Goal: Task Accomplishment & Management: Manage account settings

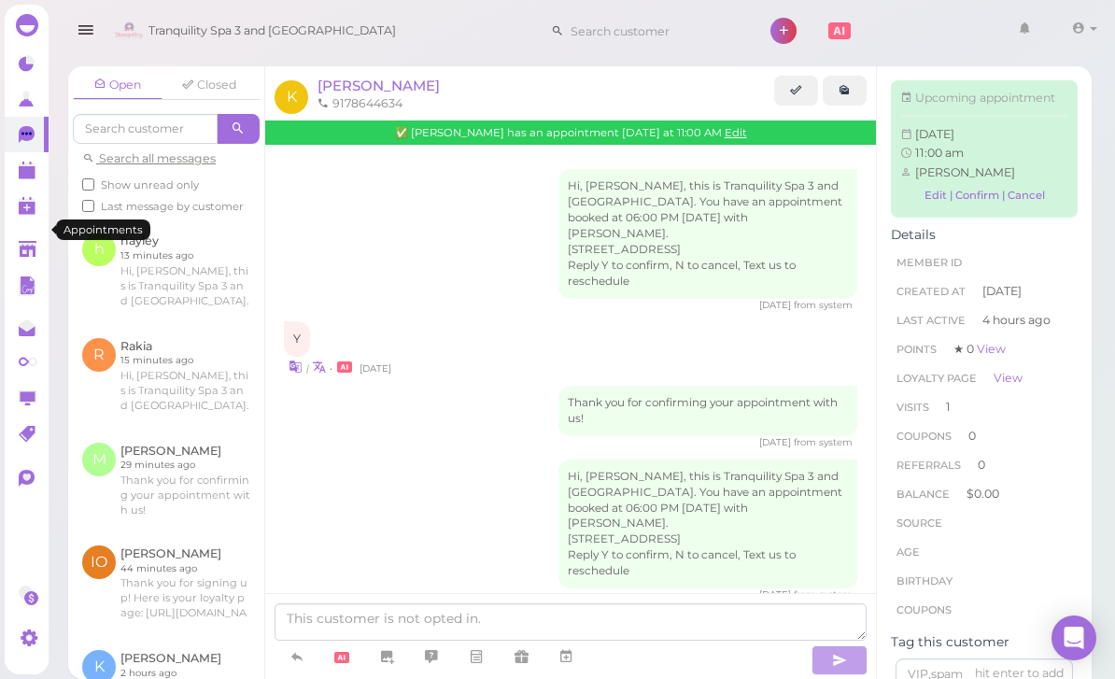
scroll to position [1403, 0]
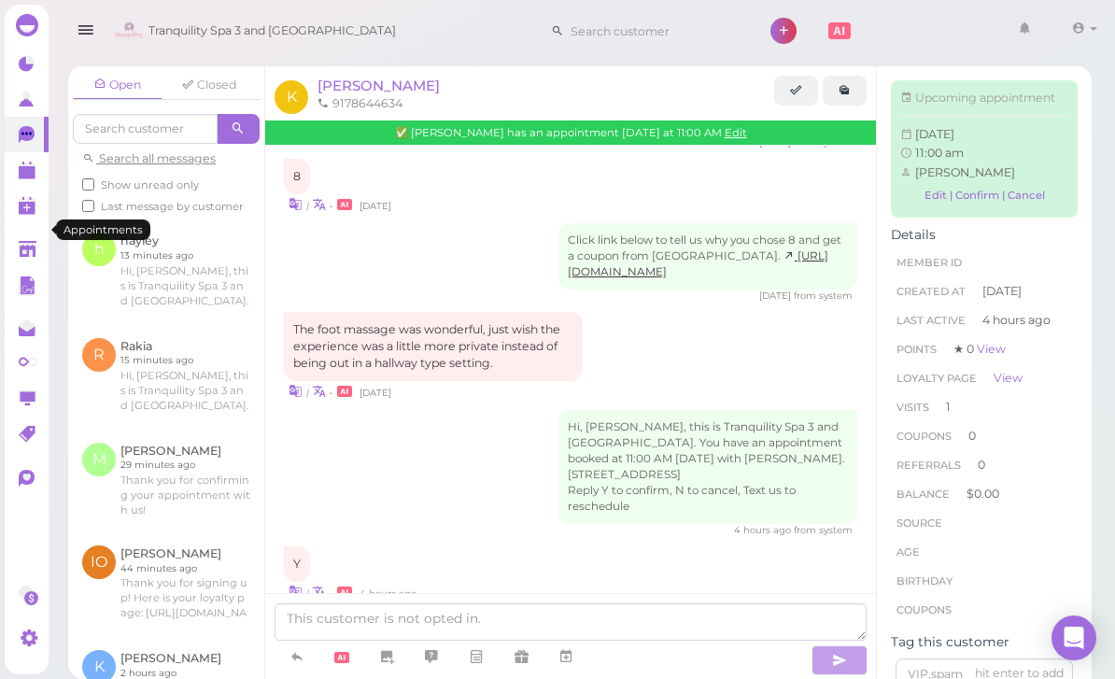
click at [21, 183] on link at bounding box center [27, 169] width 44 height 35
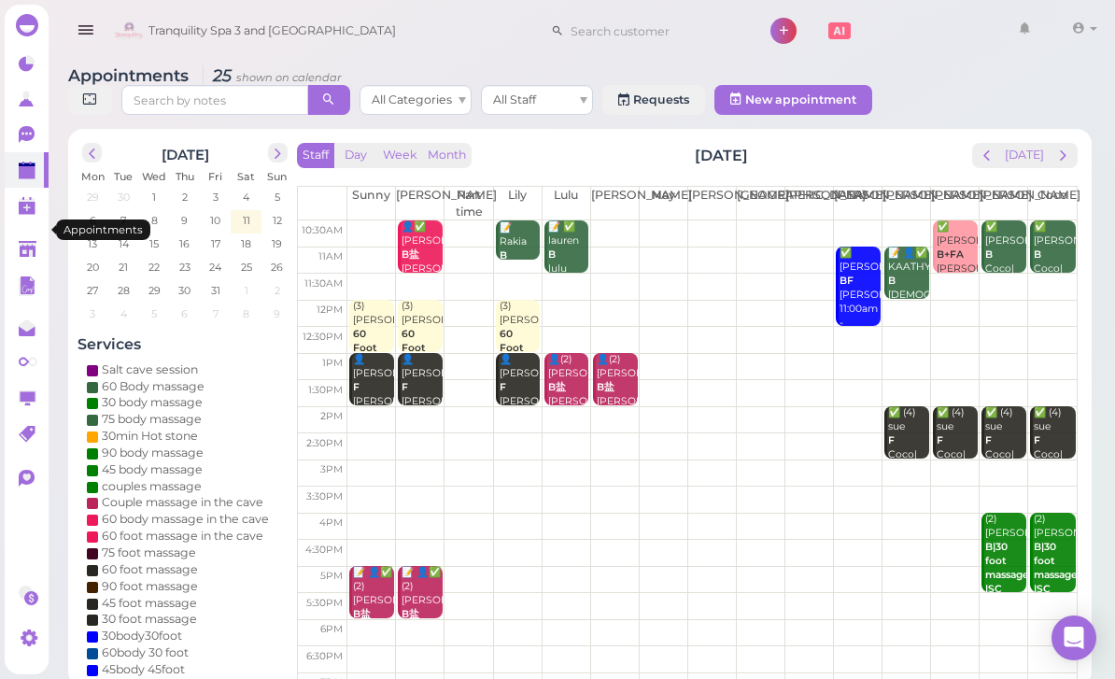
click at [981, 163] on span "prev" at bounding box center [987, 156] width 18 height 18
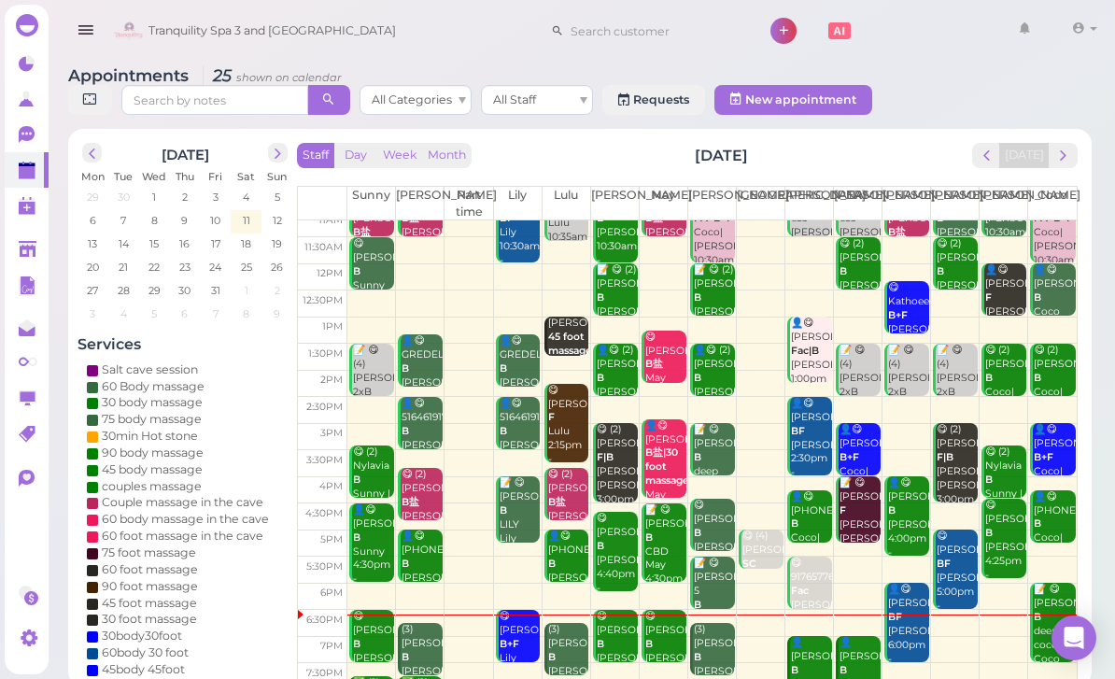
scroll to position [36, 0]
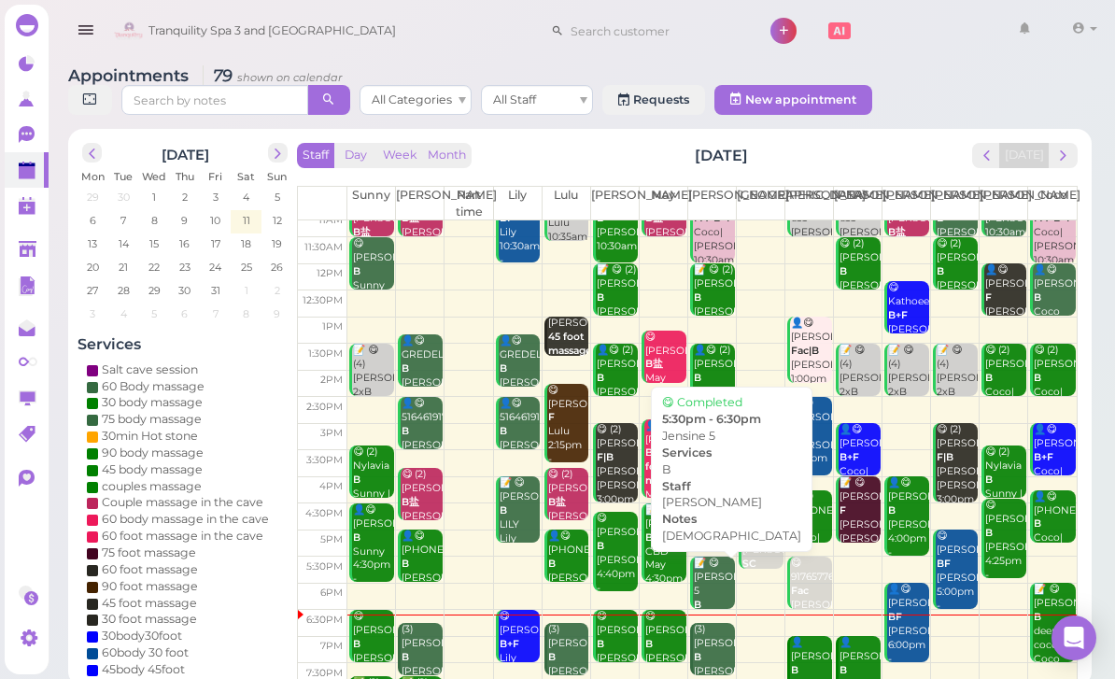
click at [708, 587] on div "📝 😋 [PERSON_NAME] 5 B [DEMOGRAPHIC_DATA] [PERSON_NAME] 5:30pm - 6:30pm" at bounding box center [714, 619] width 42 height 125
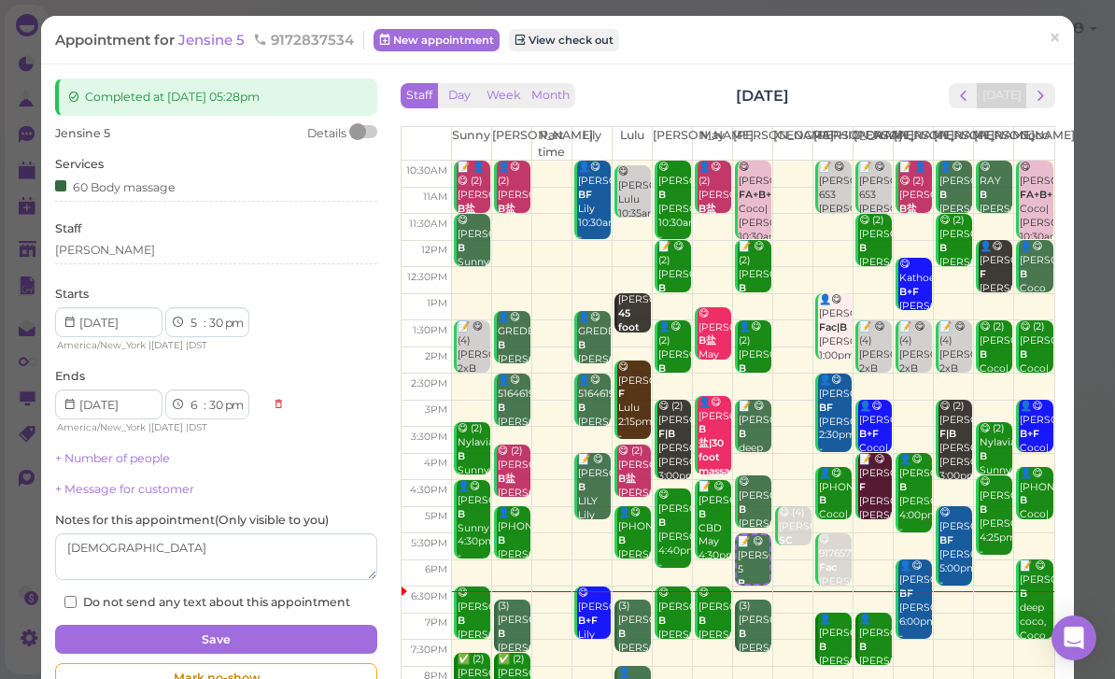
click at [84, 134] on span "Jensine 5" at bounding box center [82, 133] width 55 height 14
click at [211, 36] on span "Jensine 5" at bounding box center [213, 40] width 70 height 18
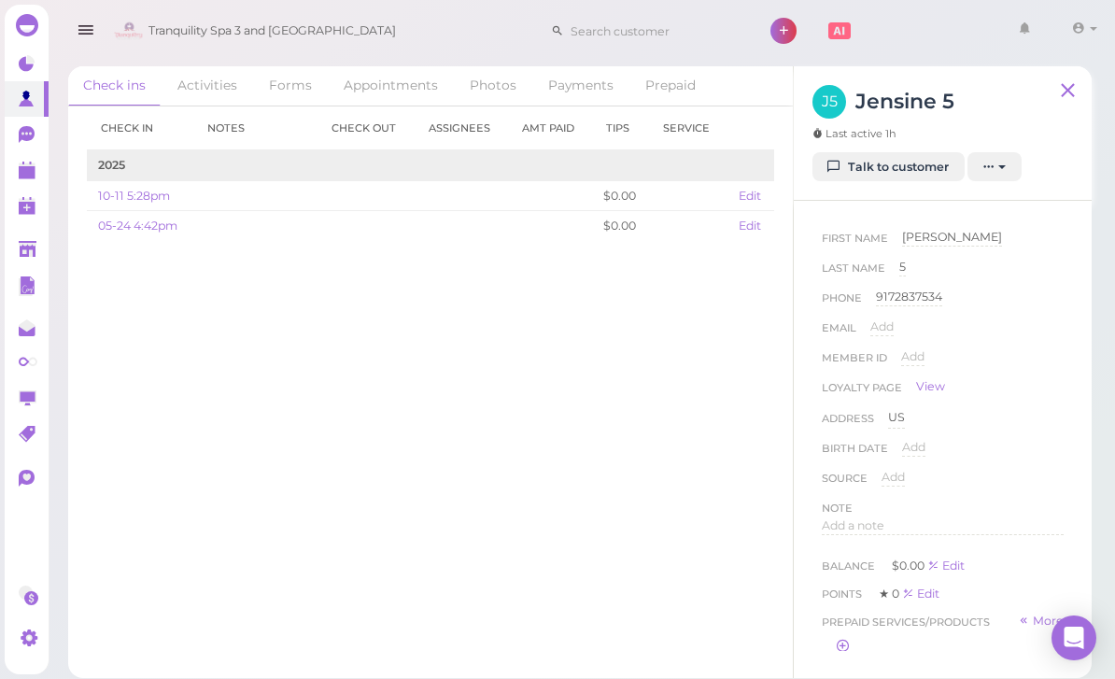
click at [924, 272] on div "Last Name 5 5" at bounding box center [943, 274] width 242 height 30
click at [899, 265] on div "5" at bounding box center [902, 268] width 7 height 18
click at [977, 280] on input "5" at bounding box center [981, 273] width 164 height 28
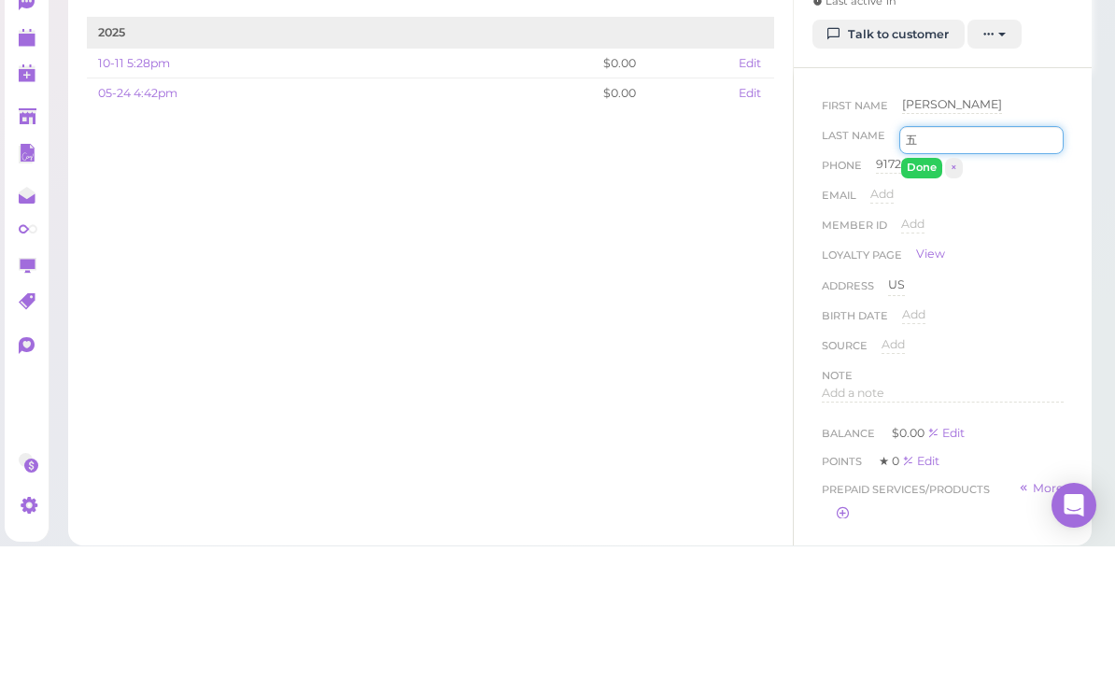
type input "五"
click at [916, 290] on button "Done" at bounding box center [921, 300] width 41 height 20
